Goal: Transaction & Acquisition: Book appointment/travel/reservation

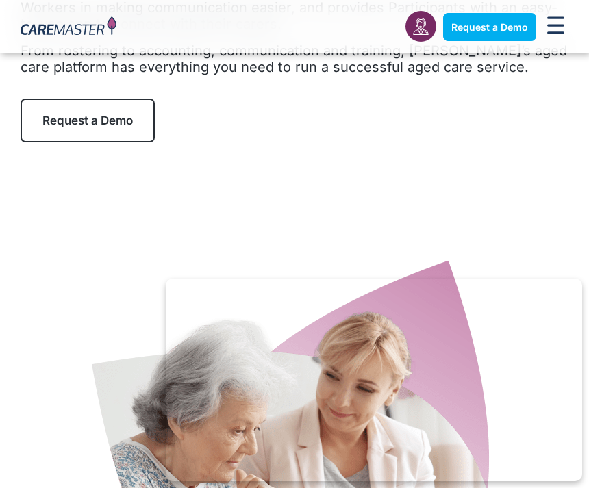
click at [144, 138] on link "Request a Demo" at bounding box center [88, 121] width 134 height 44
click at [132, 99] on link "Request a Demo" at bounding box center [88, 121] width 134 height 44
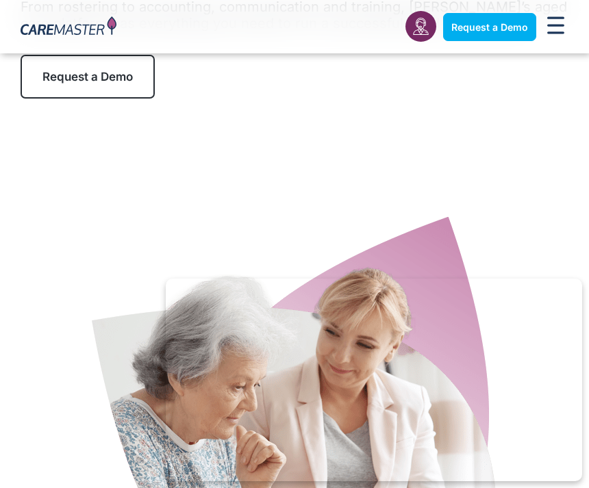
click at [130, 92] on link "Request a Demo" at bounding box center [88, 77] width 134 height 44
click at [99, 91] on link "Request a Demo" at bounding box center [88, 77] width 134 height 44
click at [121, 81] on span "Request a Demo" at bounding box center [87, 77] width 90 height 14
click at [121, 90] on link "Request a Demo" at bounding box center [88, 77] width 134 height 44
